Goal: Transaction & Acquisition: Purchase product/service

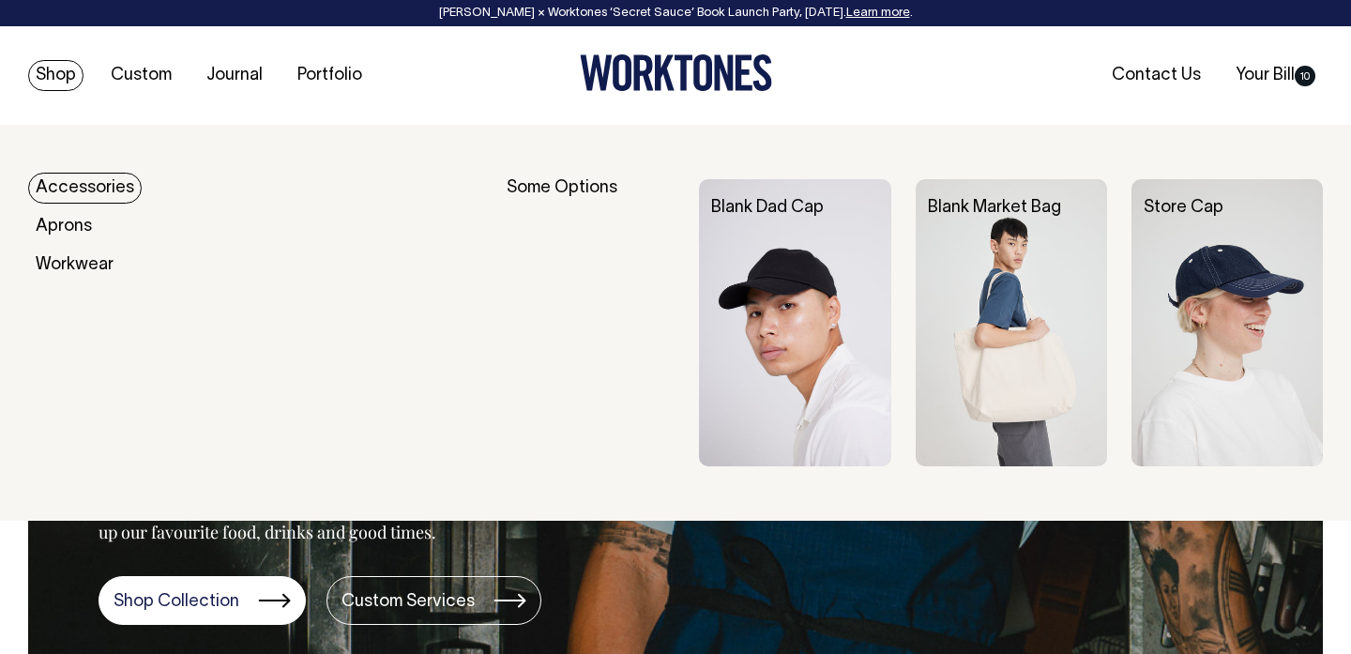
click at [75, 196] on link "Accessories" at bounding box center [85, 188] width 114 height 31
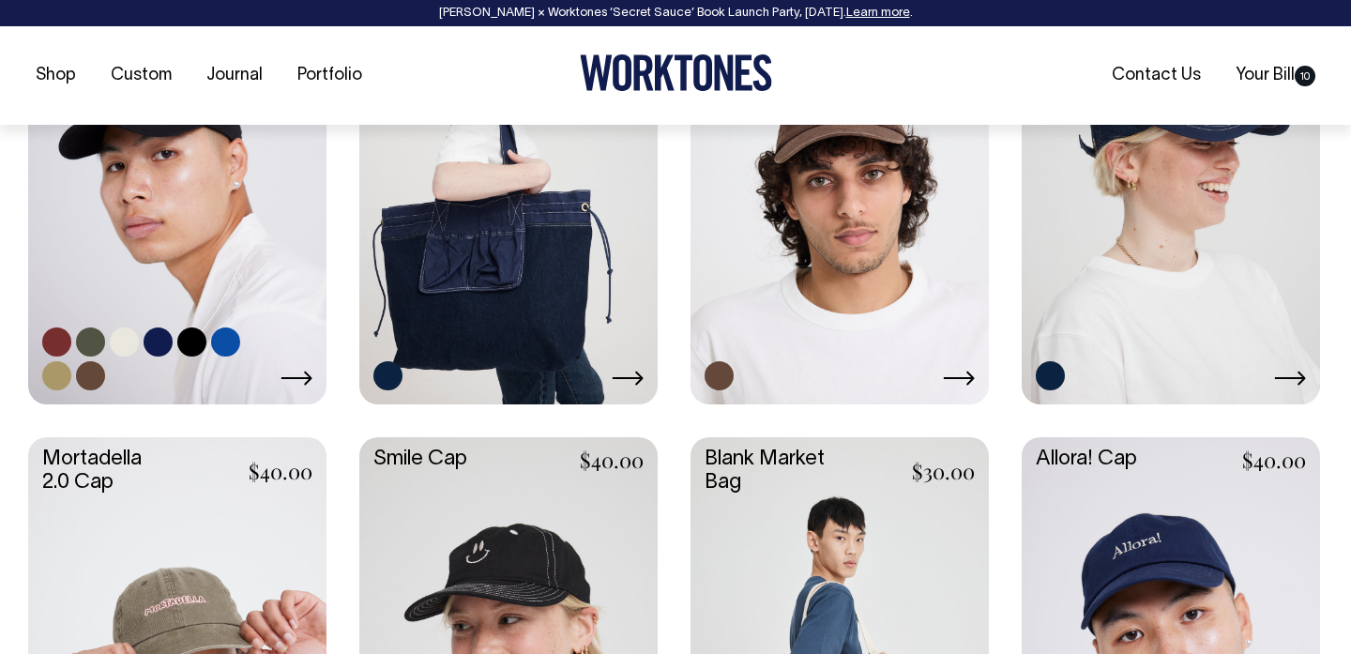
click at [237, 338] on link at bounding box center [225, 341] width 29 height 29
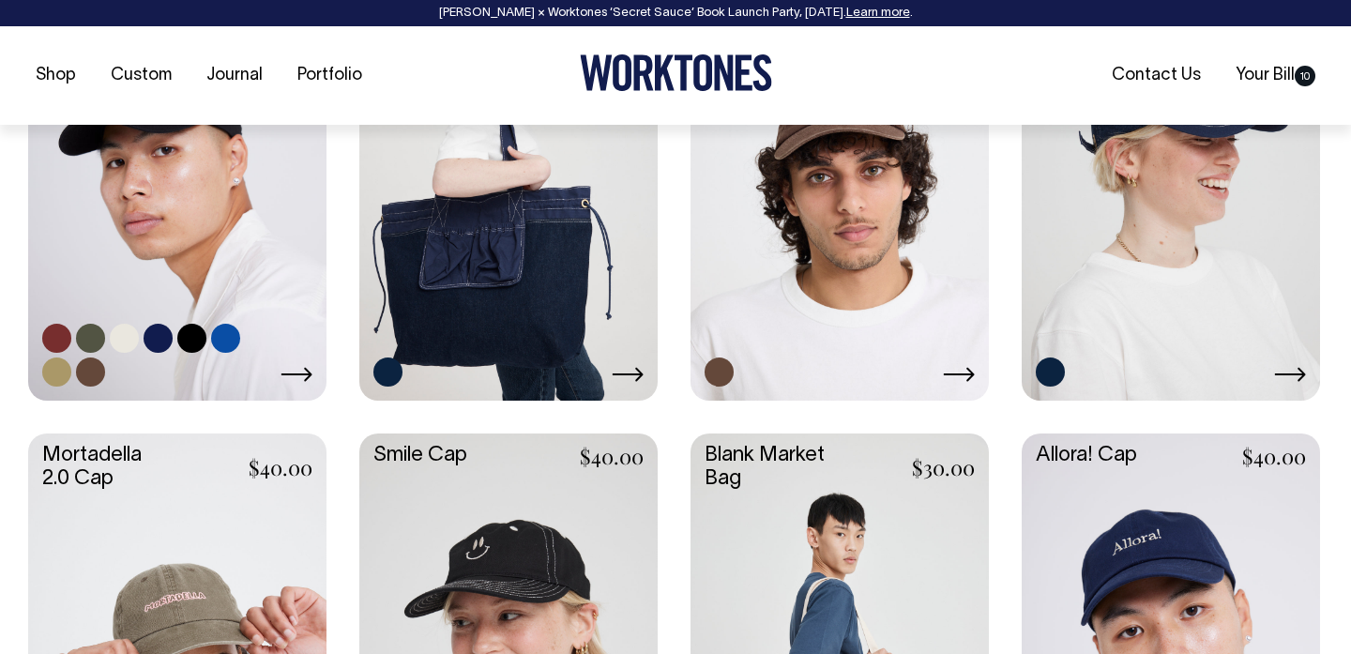
scroll to position [980, 0]
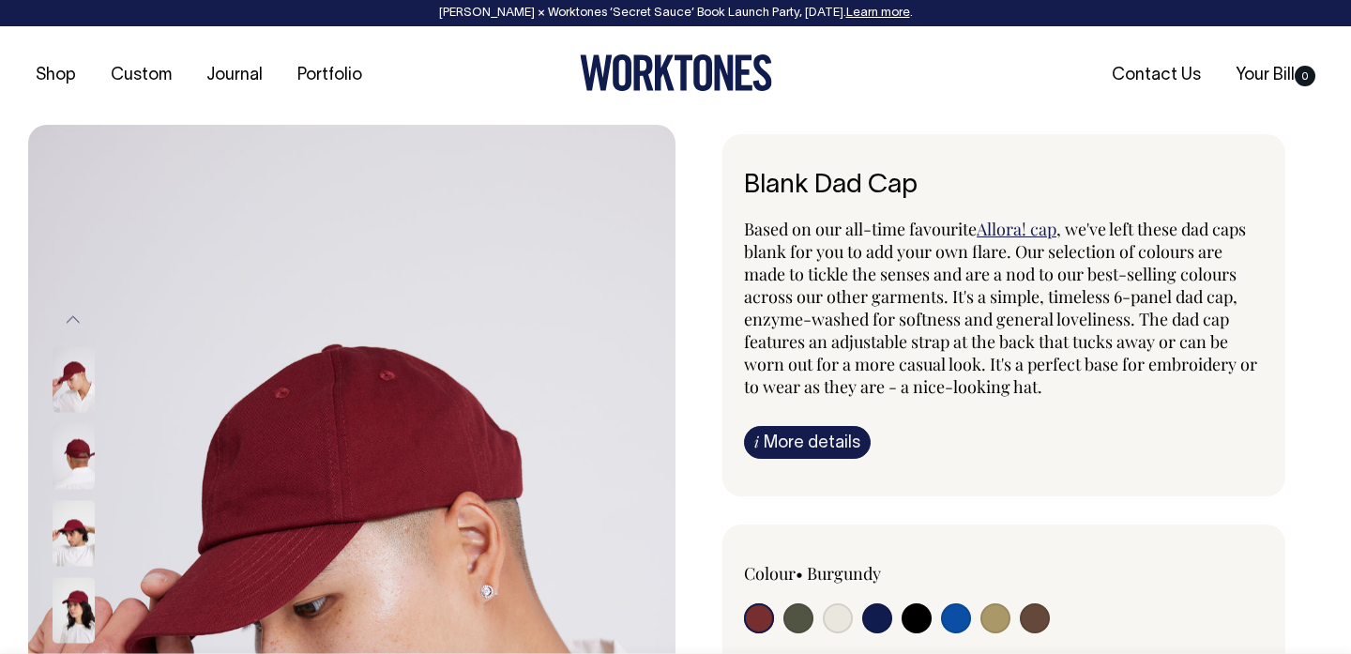
radio input "true"
select select "Worker Blue"
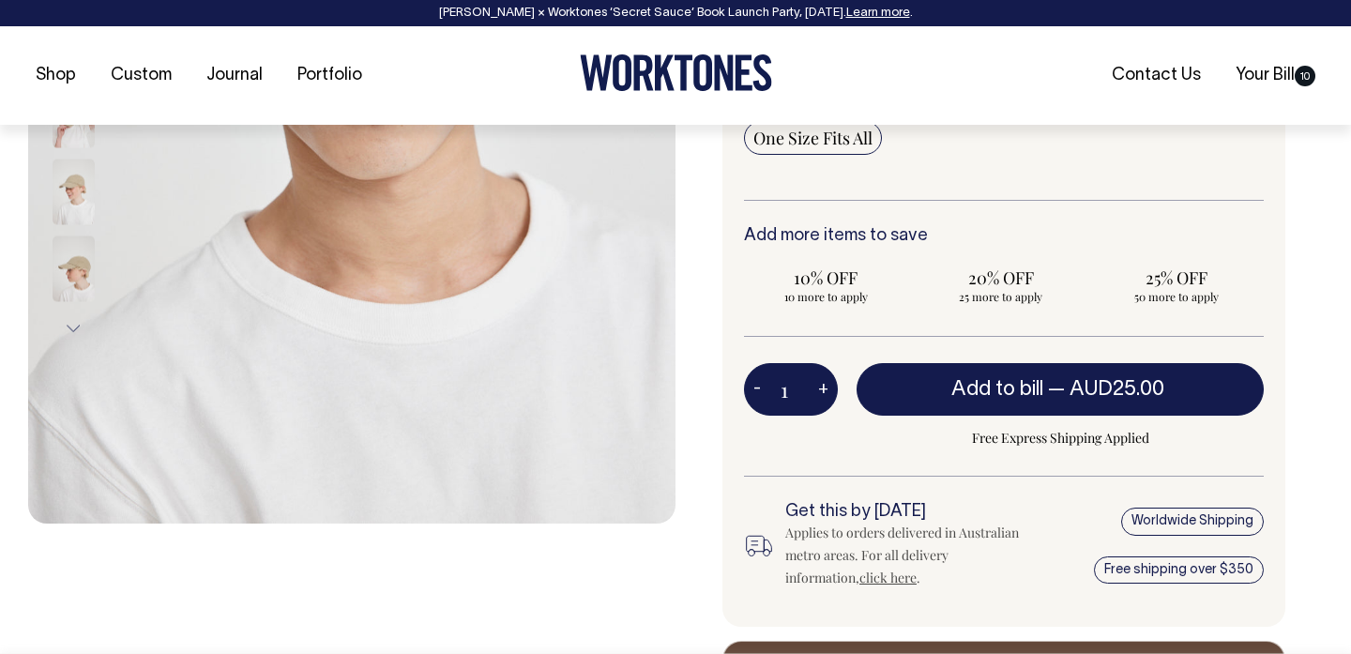
scroll to position [573, 0]
click at [809, 386] on button "+" at bounding box center [823, 389] width 29 height 38
type input "2"
drag, startPoint x: 804, startPoint y: 386, endPoint x: 784, endPoint y: 386, distance: 19.7
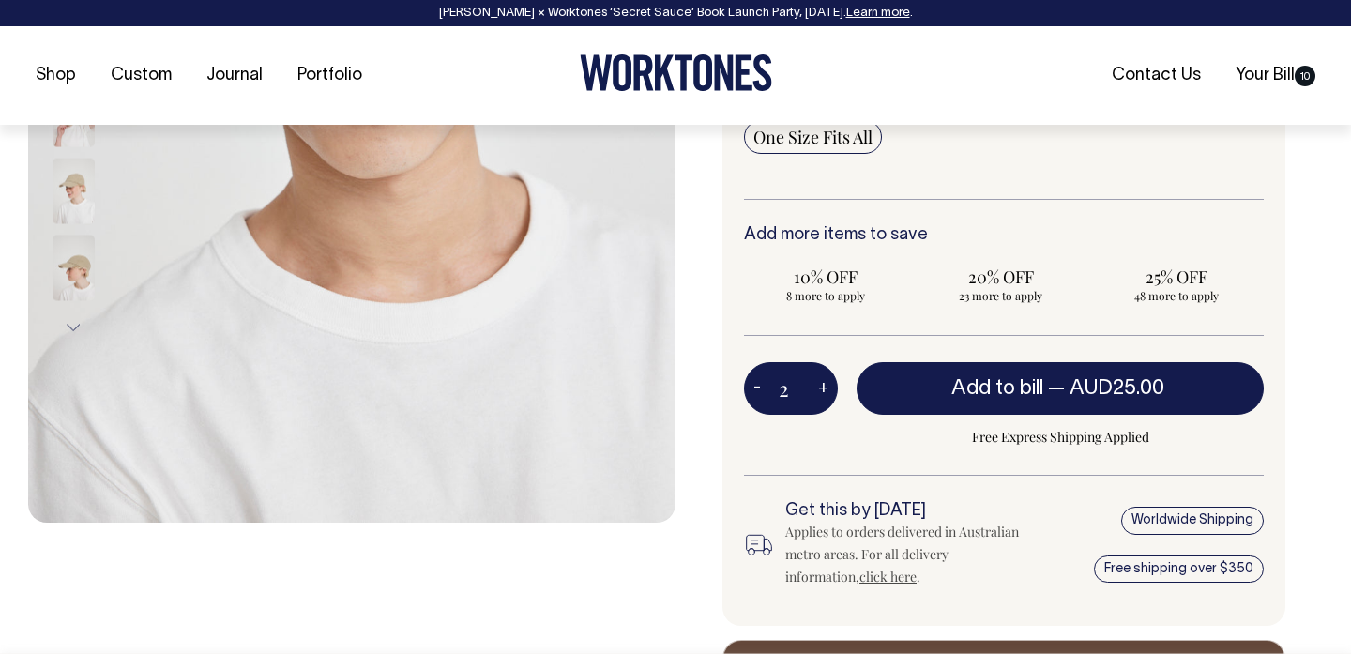
click at [784, 386] on input "2" at bounding box center [791, 388] width 94 height 53
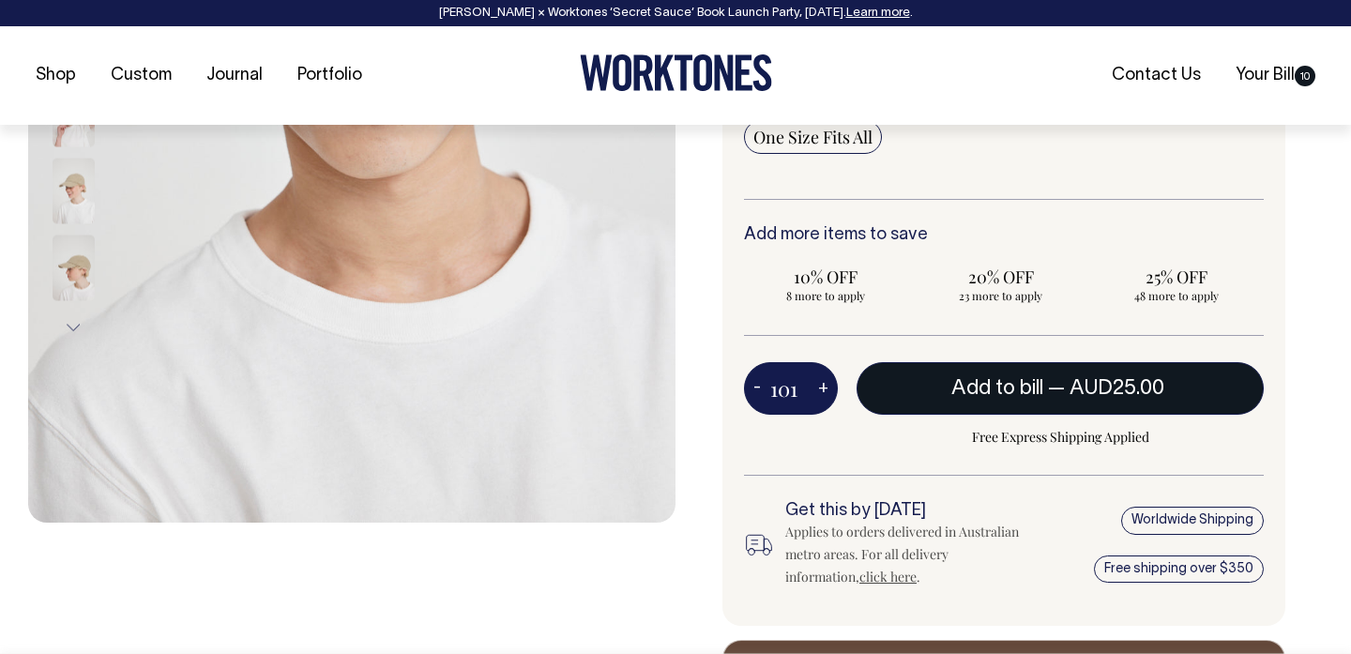
type input "101"
radio input "true"
type input "101"
click at [1046, 387] on span "AUD25.00" at bounding box center [1071, 388] width 95 height 19
type input "1"
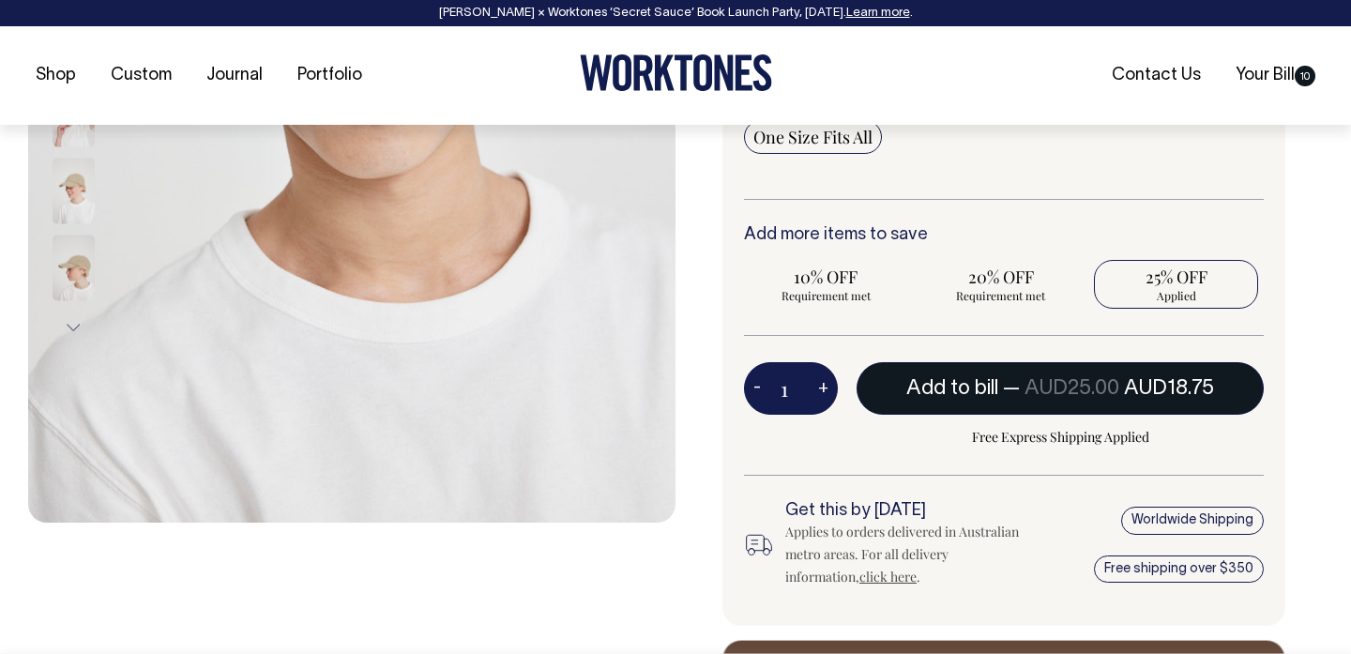
radio input "false"
type input "1"
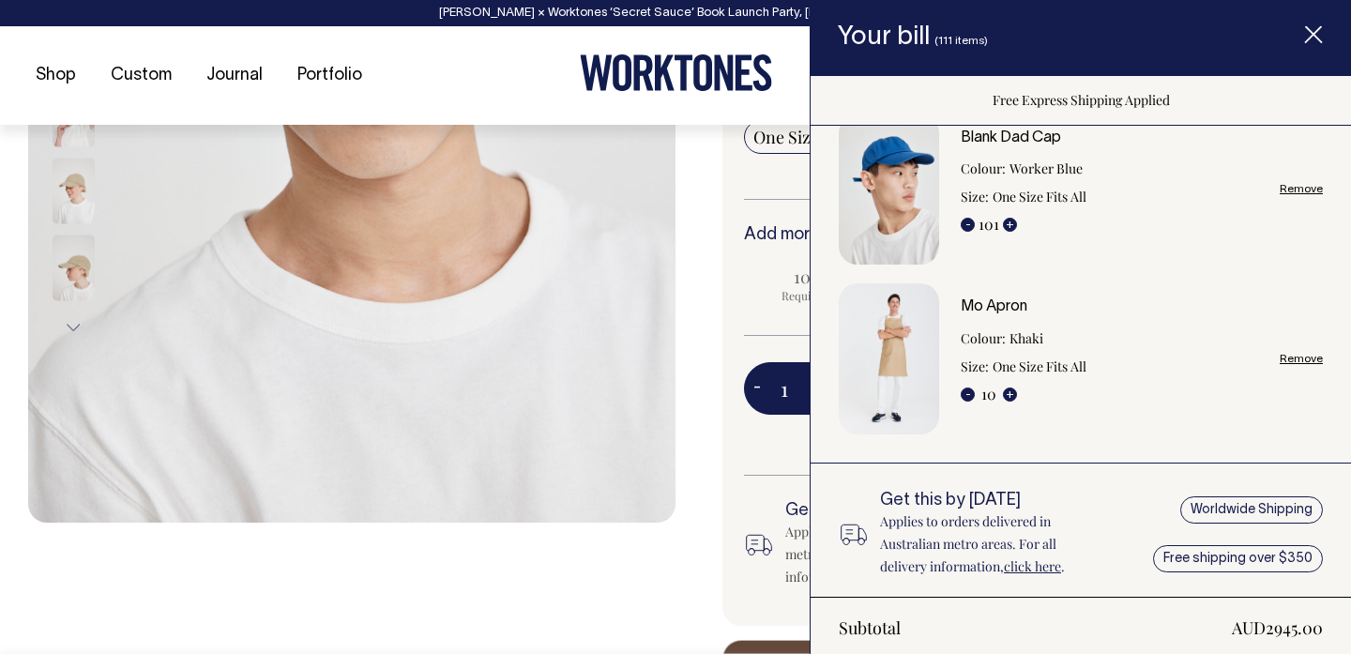
scroll to position [0, 0]
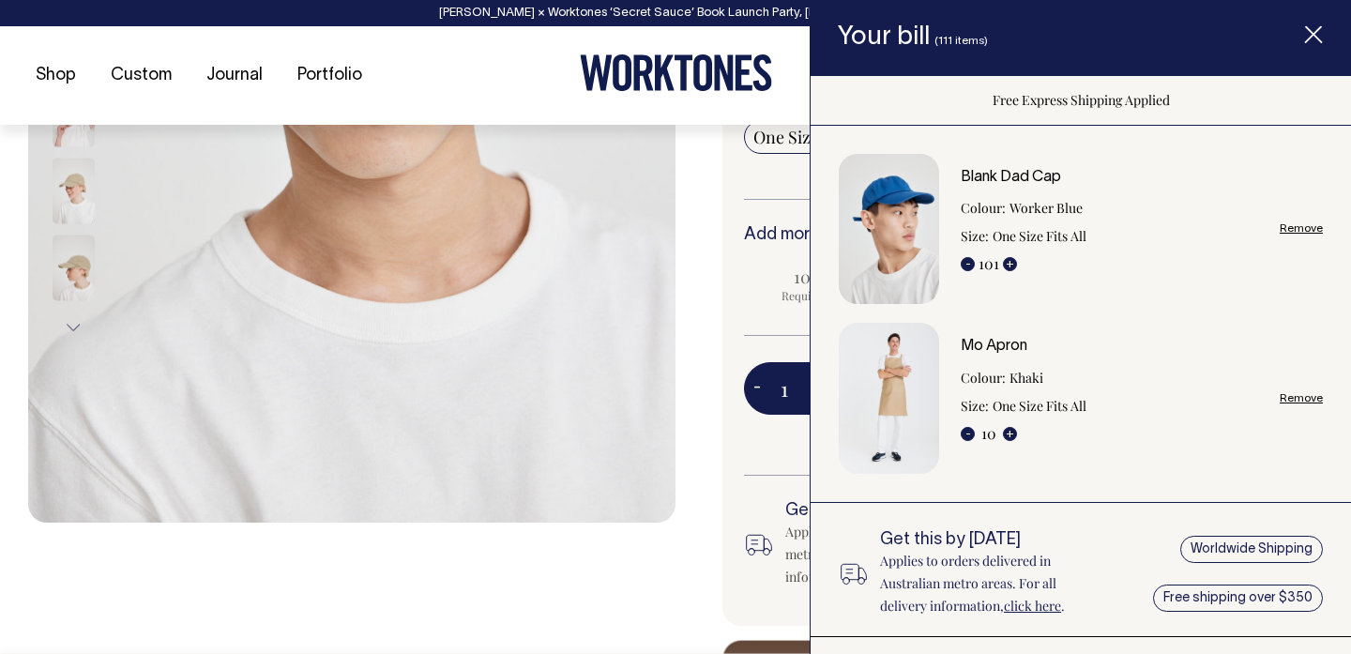
click at [1314, 401] on link "Remove" at bounding box center [1300, 398] width 43 height 12
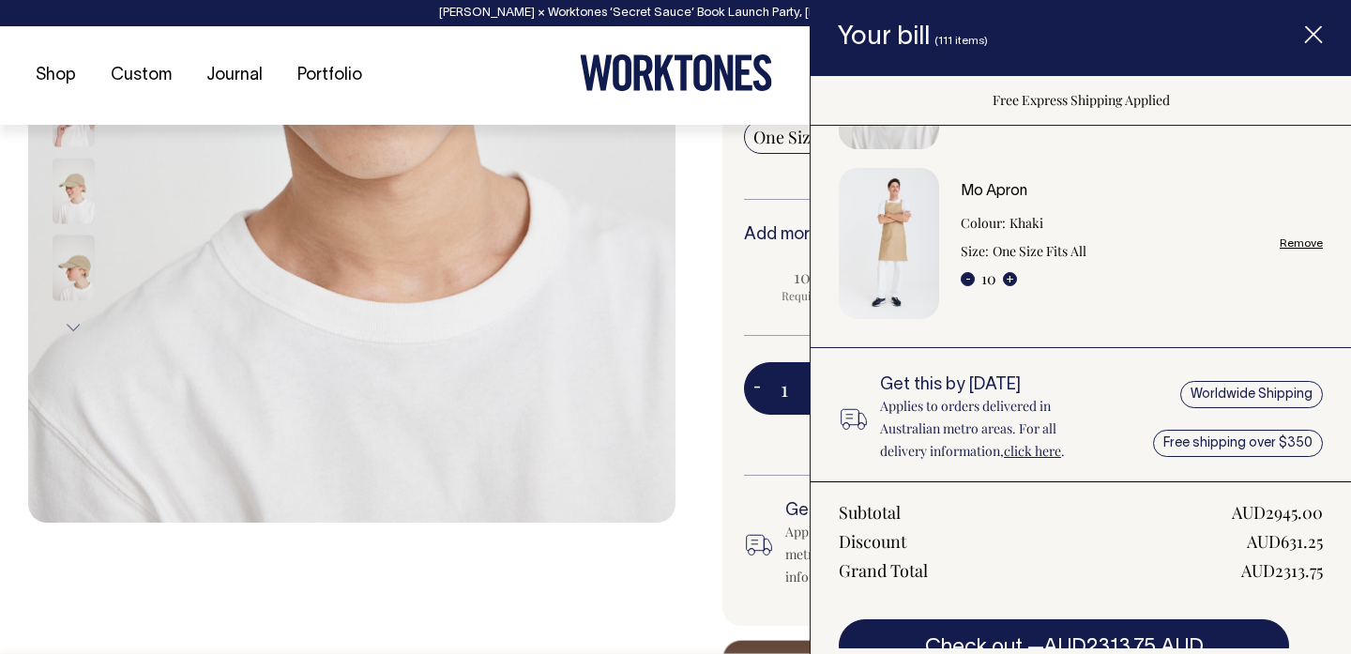
radio input "true"
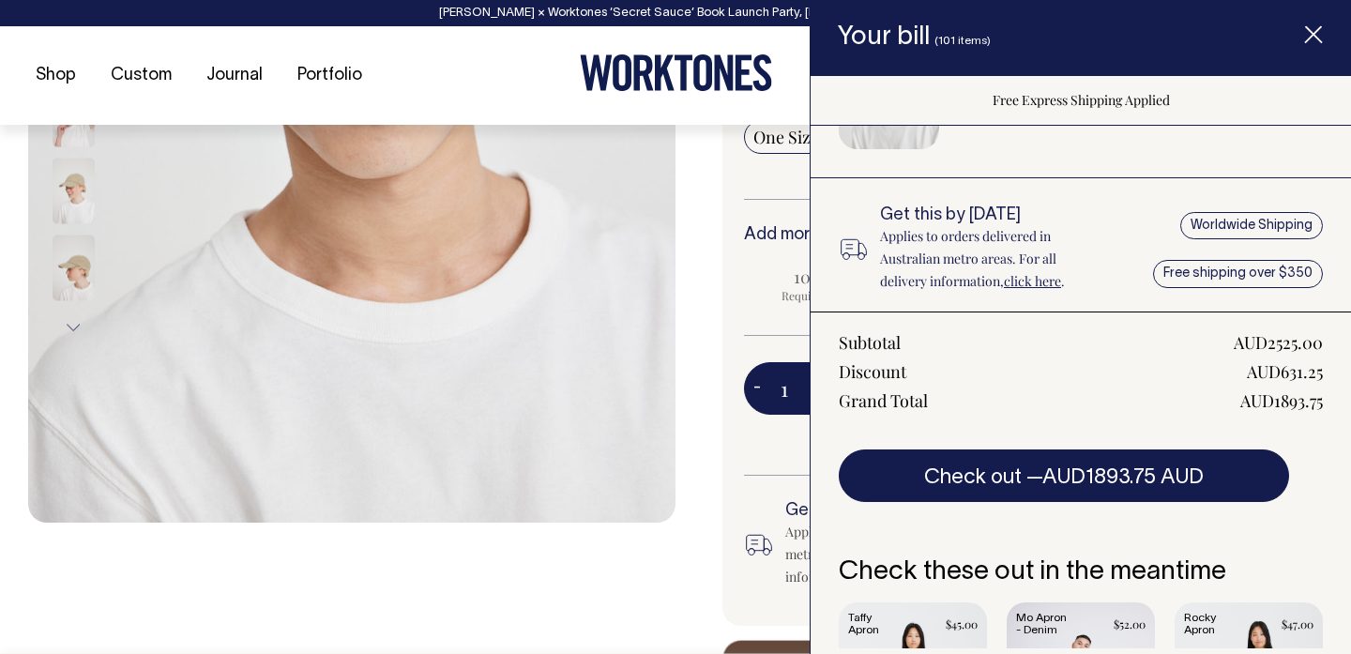
scroll to position [359, 0]
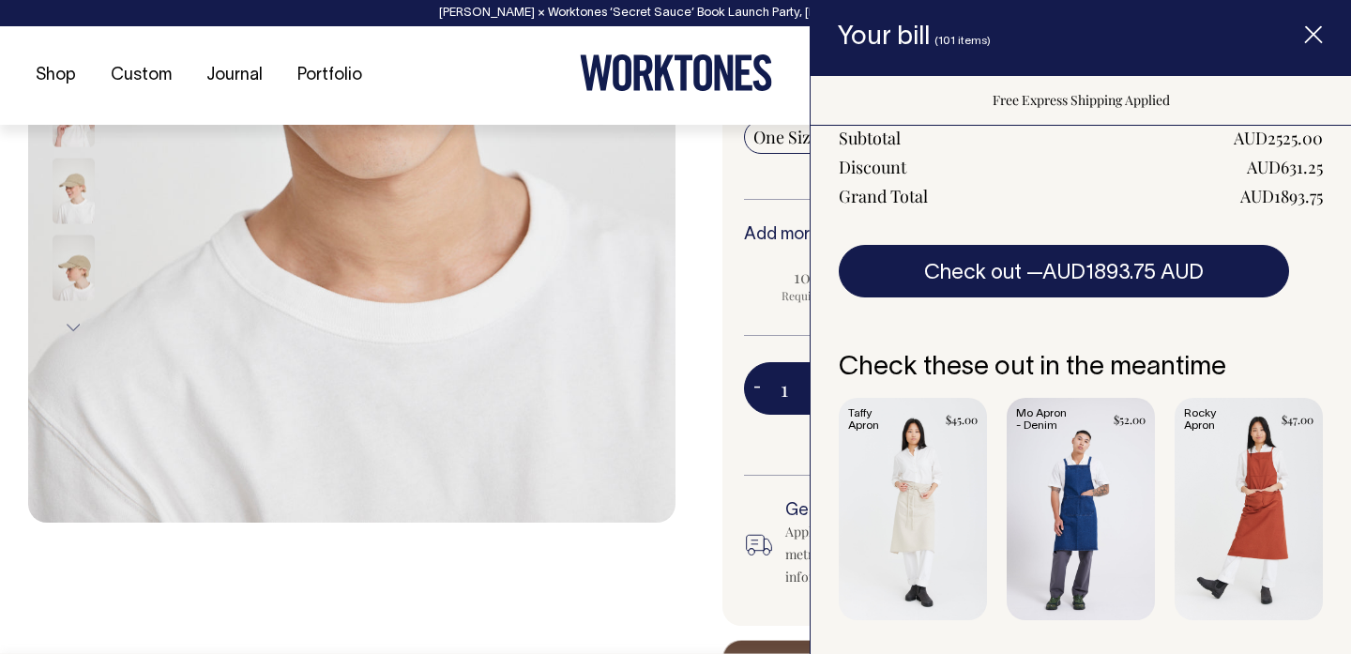
click at [1311, 23] on span "Item added to your cart" at bounding box center [1313, 38] width 75 height 80
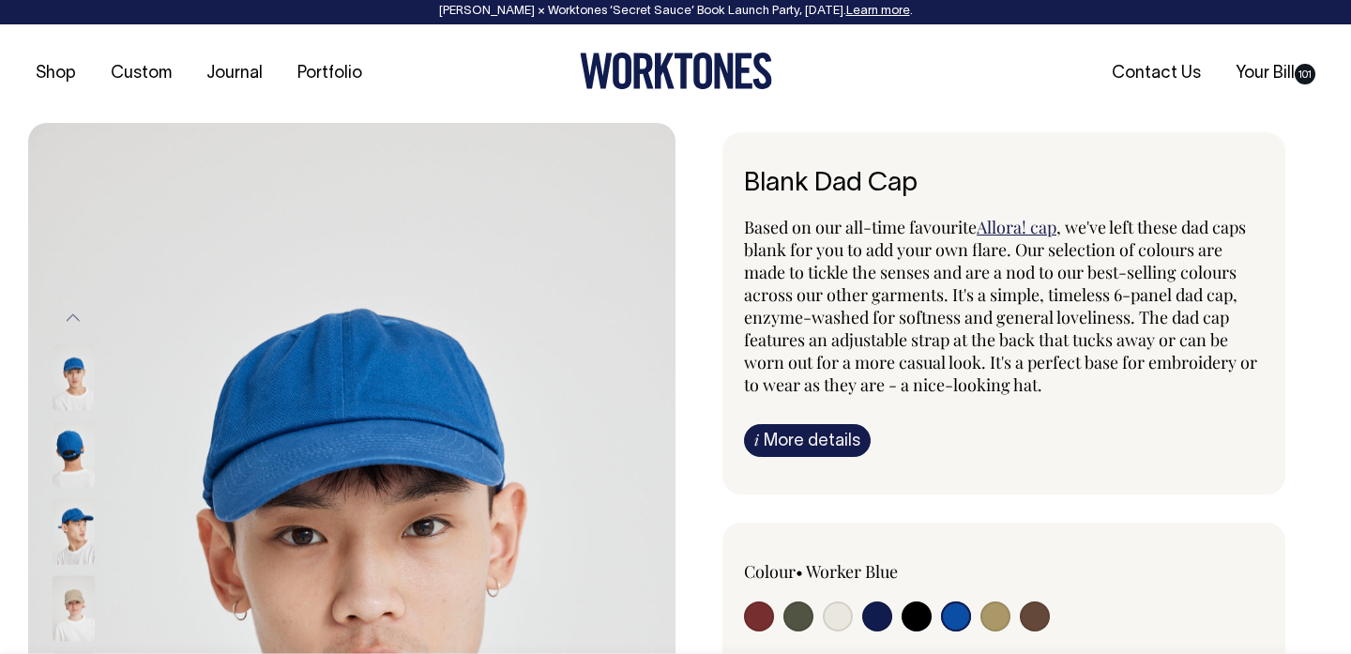
scroll to position [0, 0]
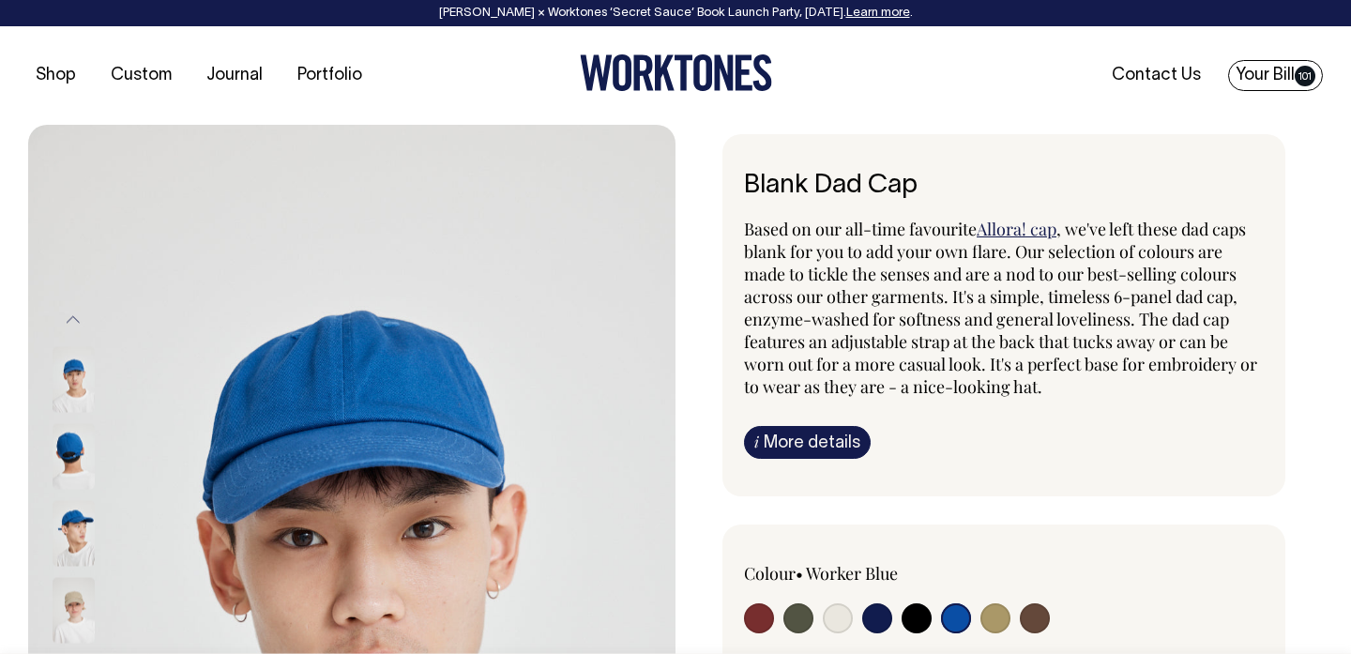
click at [1264, 74] on link "Your Bill 101" at bounding box center [1275, 75] width 95 height 31
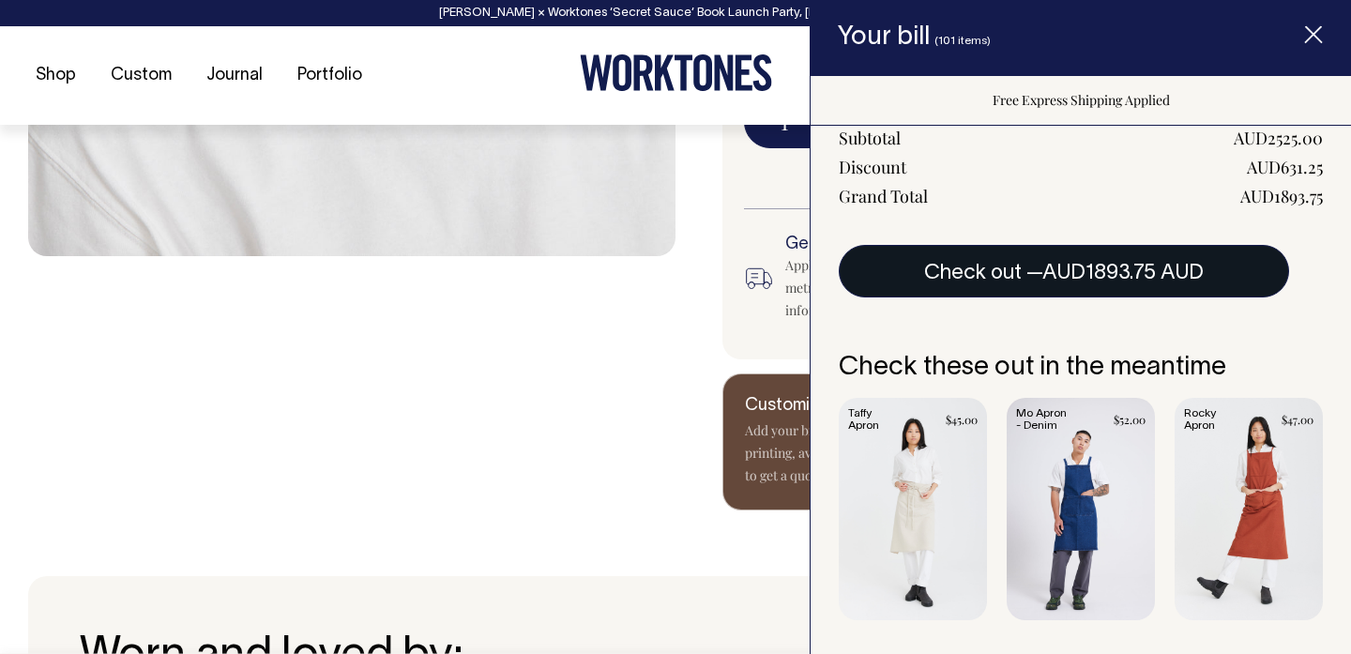
scroll to position [988, 0]
